Goal: Task Accomplishment & Management: Manage account settings

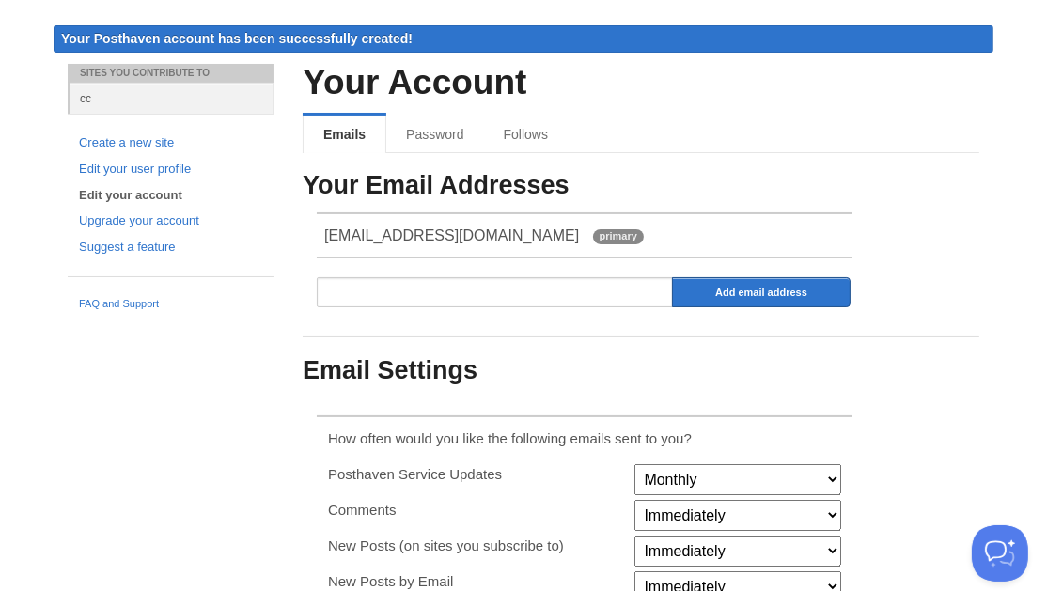
click at [103, 429] on div "Sites You Contribute To cc Create a new site Edit your user profile Edit your a…" at bounding box center [524, 561] width 940 height 994
click at [116, 190] on link "Edit your account" at bounding box center [171, 196] width 184 height 20
click at [103, 142] on link "Create a new site" at bounding box center [171, 144] width 184 height 20
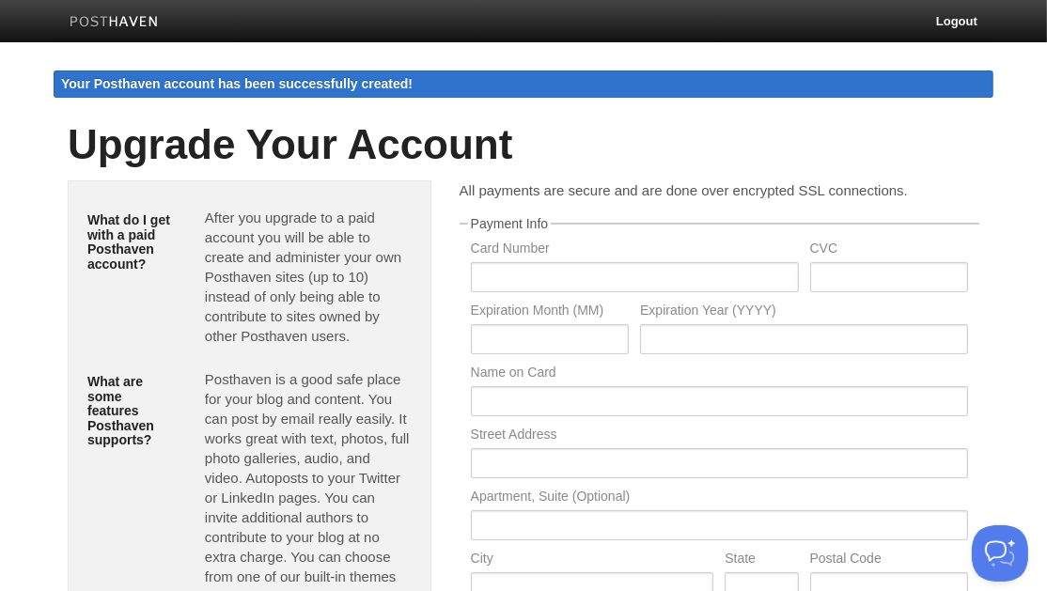
click at [97, 24] on img at bounding box center [114, 23] width 89 height 14
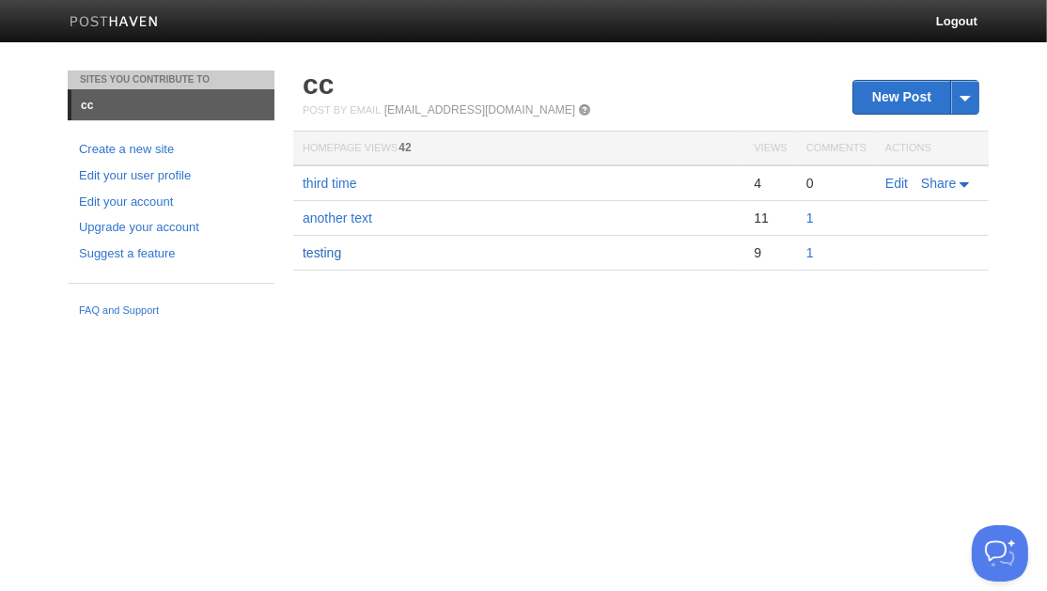
click at [325, 258] on link "testing" at bounding box center [322, 252] width 39 height 15
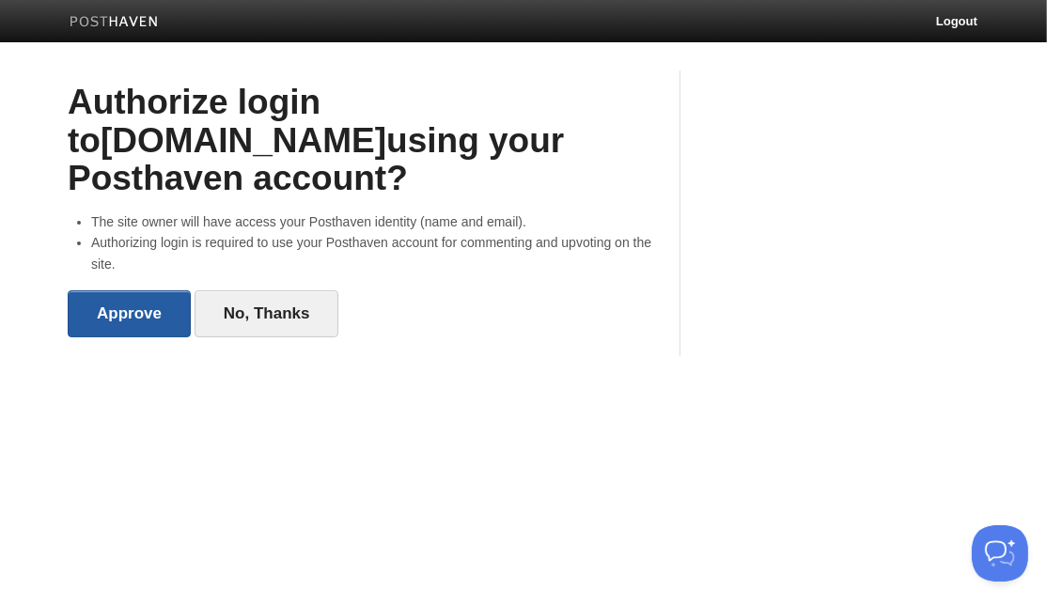
click at [120, 291] on input "Approve" at bounding box center [129, 314] width 123 height 47
